Goal: Task Accomplishment & Management: Use online tool/utility

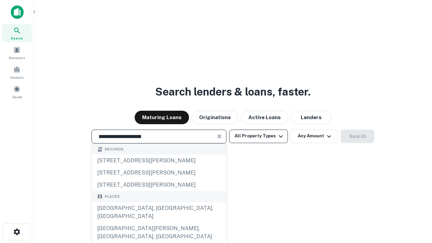
click at [159, 222] on div "[GEOGRAPHIC_DATA], [GEOGRAPHIC_DATA], [GEOGRAPHIC_DATA]" at bounding box center [159, 212] width 134 height 20
type input "**********"
click at [259, 136] on button "All Property Types" at bounding box center [258, 137] width 59 height 14
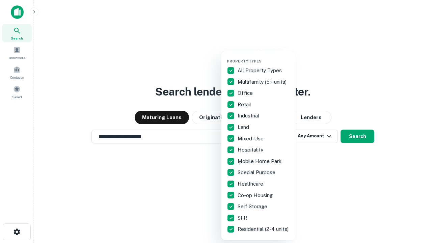
click at [264, 57] on button "button" at bounding box center [264, 57] width 74 height 0
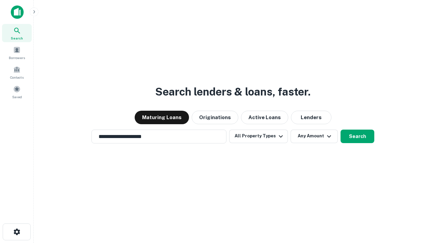
scroll to position [10, 0]
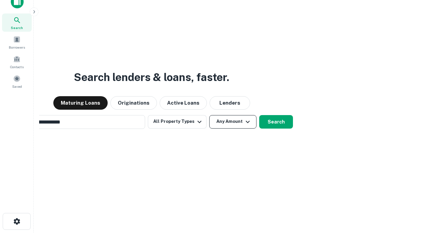
click at [209, 115] on button "Any Amount" at bounding box center [232, 122] width 47 height 14
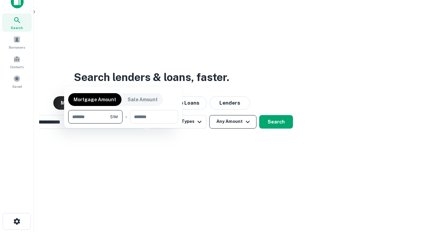
scroll to position [11, 0]
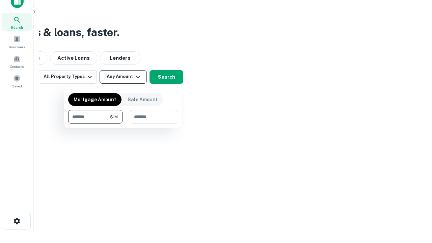
type input "*******"
click at [123, 124] on button "button" at bounding box center [123, 124] width 110 height 0
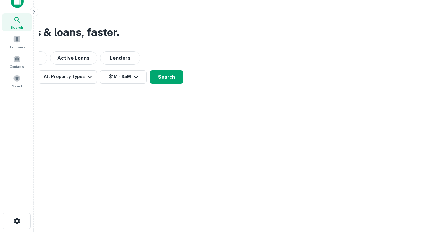
scroll to position [10, 0]
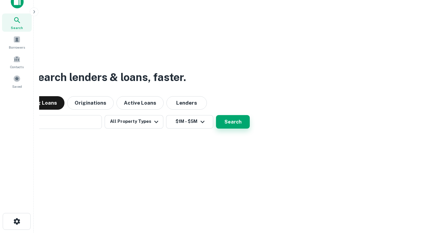
click at [216, 115] on button "Search" at bounding box center [233, 122] width 34 height 14
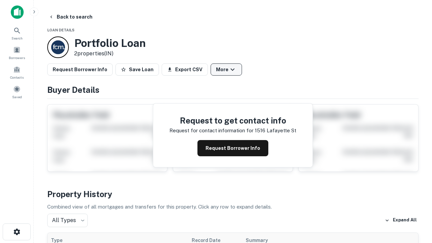
click at [226, 70] on button "More" at bounding box center [226, 69] width 31 height 12
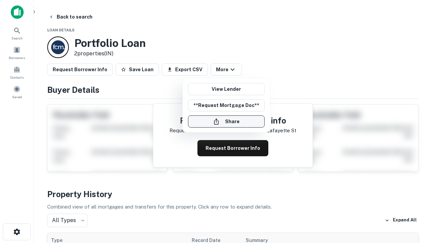
click at [226, 122] on button "Share" at bounding box center [226, 121] width 77 height 12
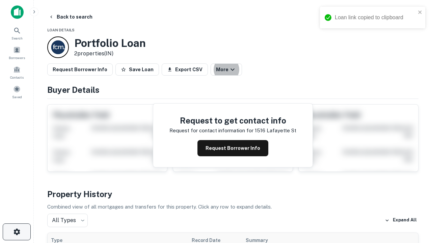
click at [17, 232] on icon "button" at bounding box center [17, 232] width 8 height 8
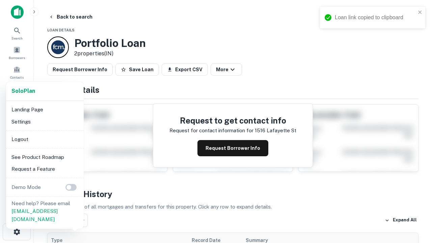
click at [45, 139] on li "Logout" at bounding box center [45, 139] width 72 height 12
